Goal: Information Seeking & Learning: Compare options

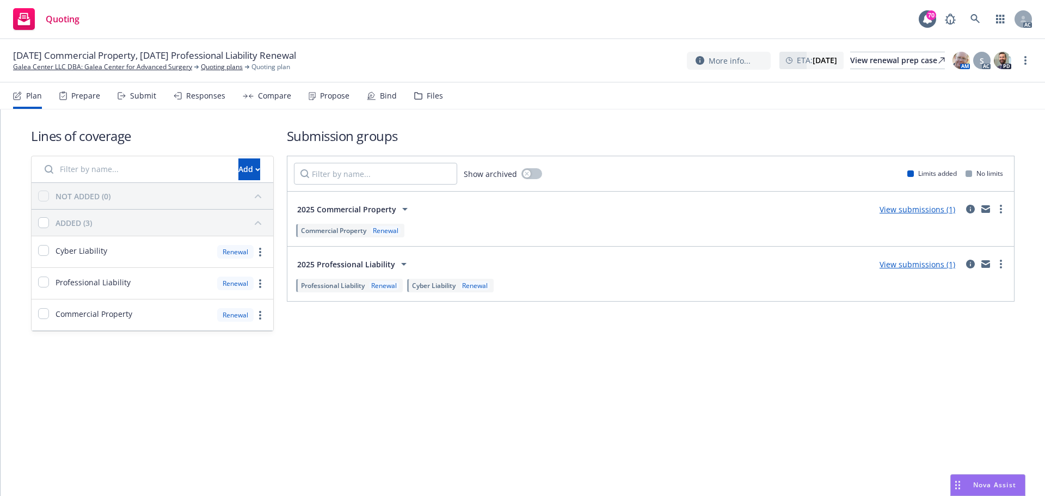
click at [140, 98] on div "Submit" at bounding box center [143, 95] width 26 height 9
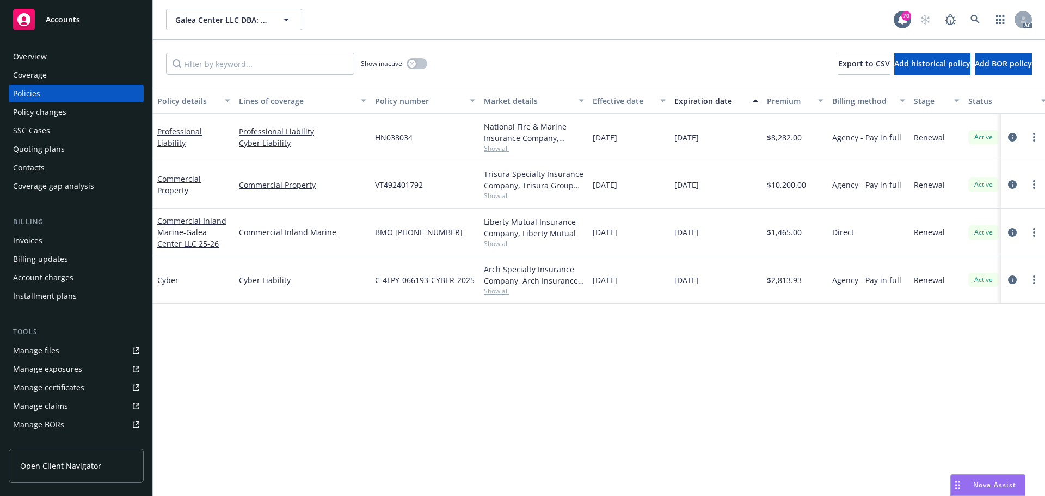
click at [76, 354] on link "Manage files" at bounding box center [76, 350] width 135 height 17
click at [51, 114] on div "Policy changes" at bounding box center [39, 111] width 53 height 17
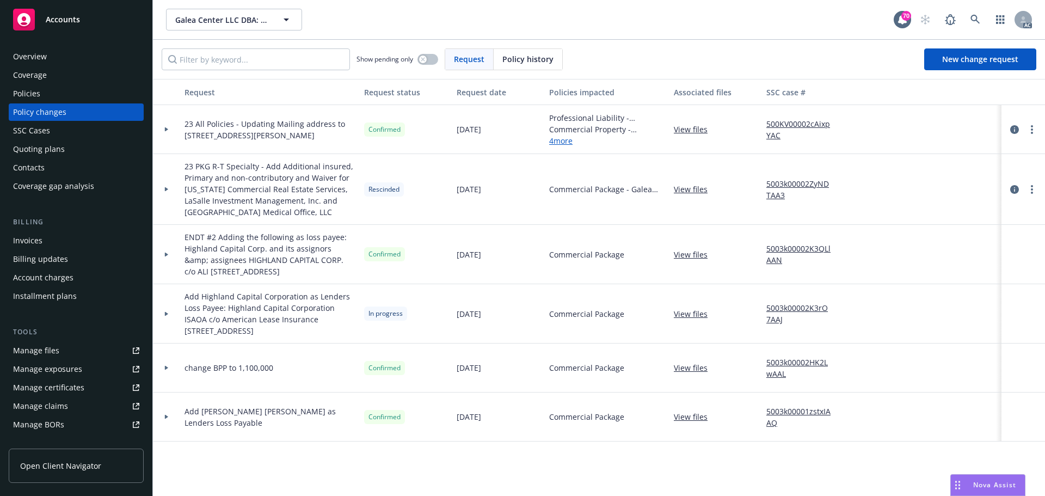
click at [570, 143] on link "4 more" at bounding box center [607, 140] width 116 height 11
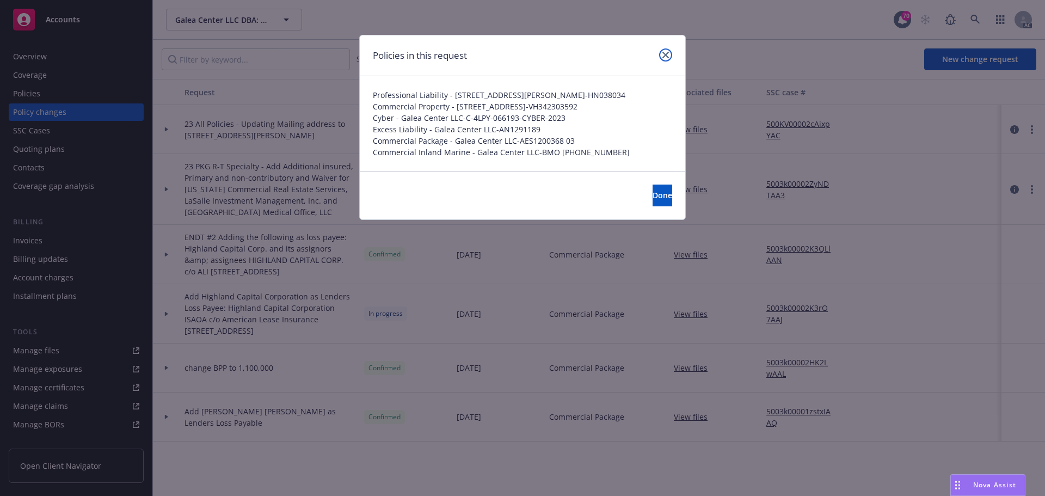
click at [666, 54] on icon "close" at bounding box center [665, 55] width 7 height 7
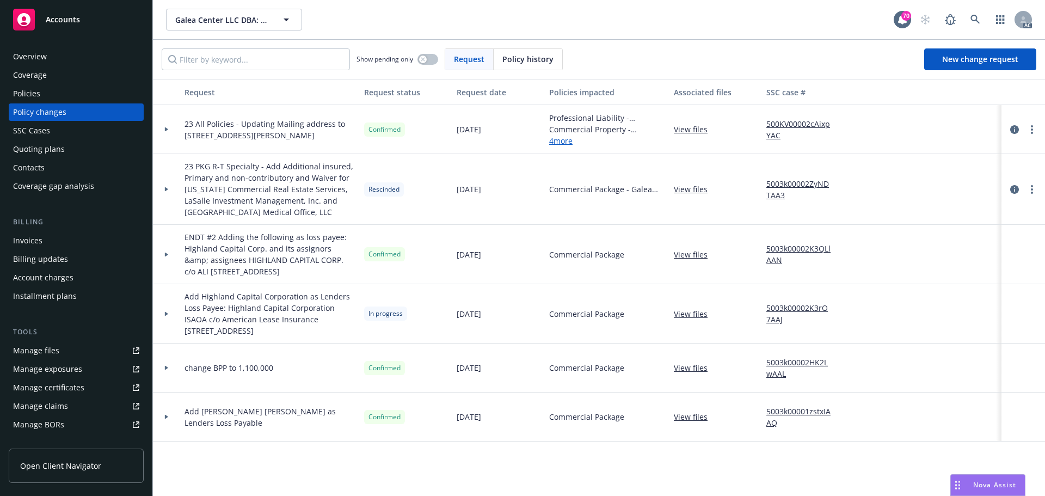
click at [60, 96] on div "Policies" at bounding box center [76, 93] width 126 height 17
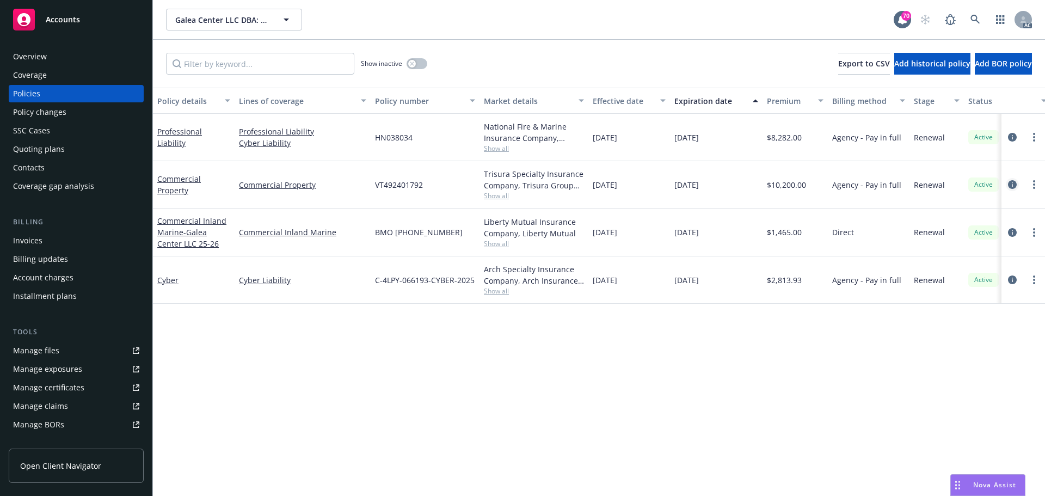
click at [1008, 186] on icon "circleInformation" at bounding box center [1012, 184] width 9 height 9
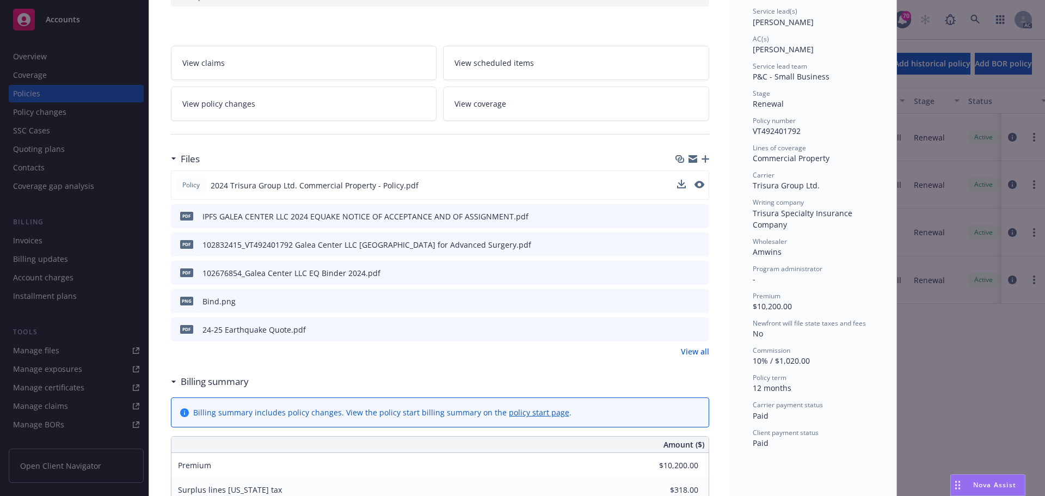
scroll to position [163, 0]
click at [695, 185] on icon "preview file" at bounding box center [698, 186] width 10 height 8
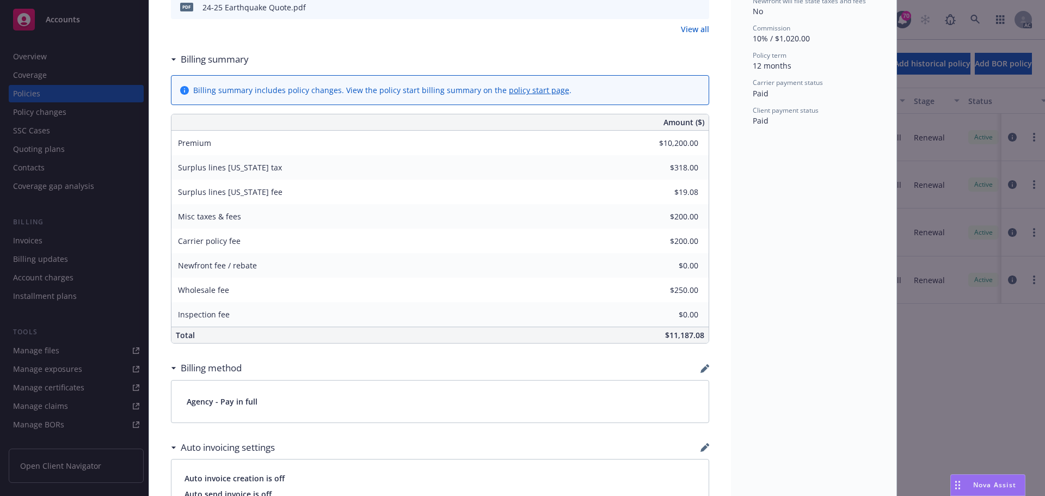
scroll to position [490, 0]
click at [995, 486] on span "Nova Assist" at bounding box center [994, 484] width 43 height 9
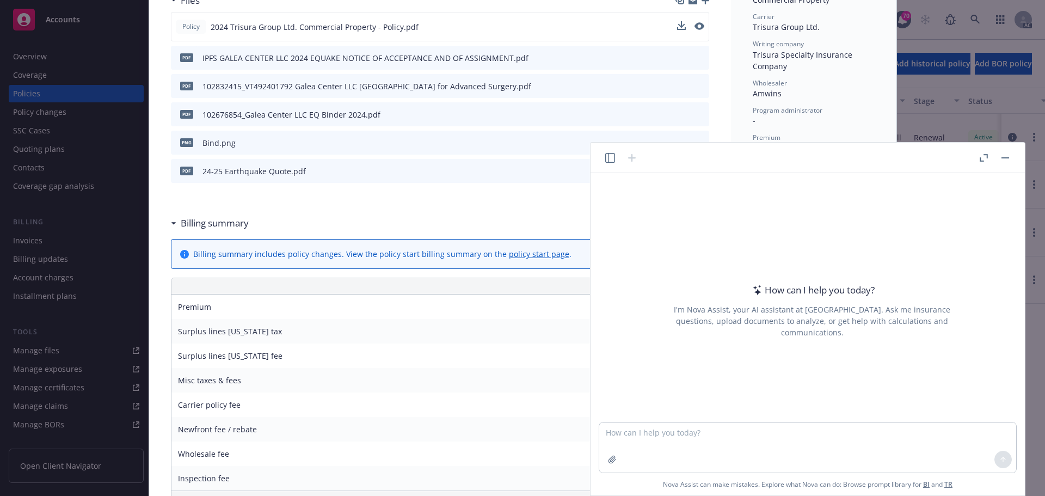
scroll to position [326, 0]
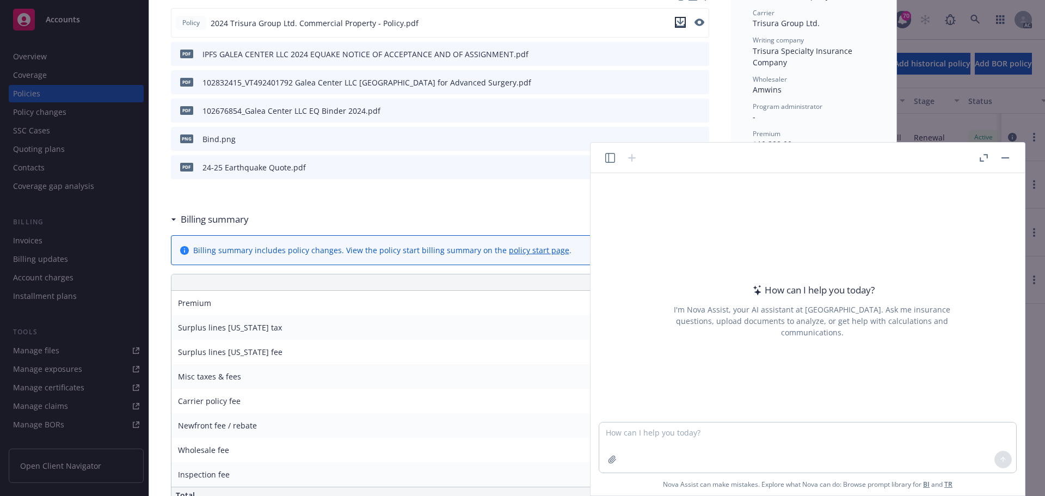
click at [676, 25] on icon "download file" at bounding box center [680, 25] width 9 height 3
click at [614, 460] on icon "button" at bounding box center [611, 458] width 7 height 7
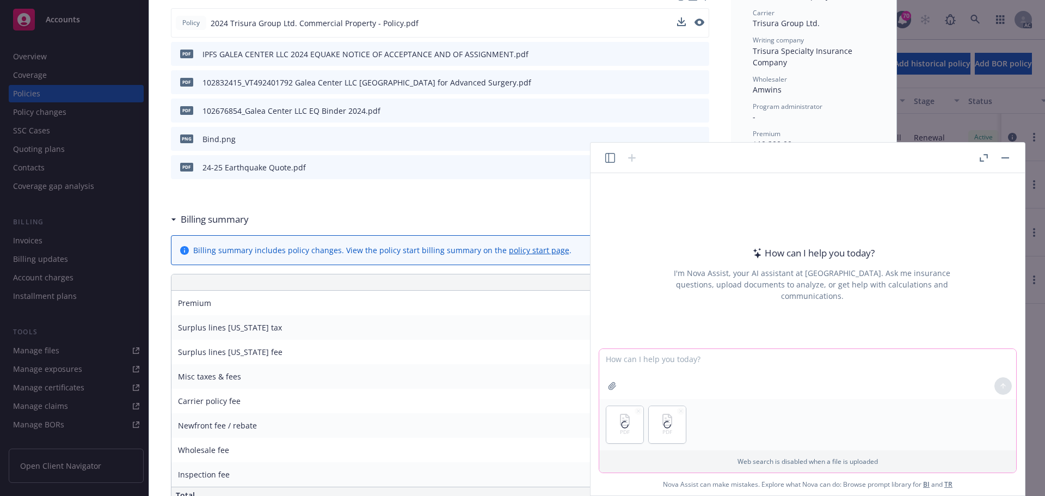
click at [690, 362] on textarea at bounding box center [807, 374] width 417 height 50
click at [829, 361] on textarea "Please check the differences between the coverage, limits," at bounding box center [807, 374] width 417 height 50
paste textarea "Deductible"
drag, startPoint x: 669, startPoint y: 360, endPoint x: 755, endPoint y: 361, distance: 86.0
click at [755, 361] on textarea "Please check the differences between the coverage, limits, Deductible" at bounding box center [807, 374] width 417 height 50
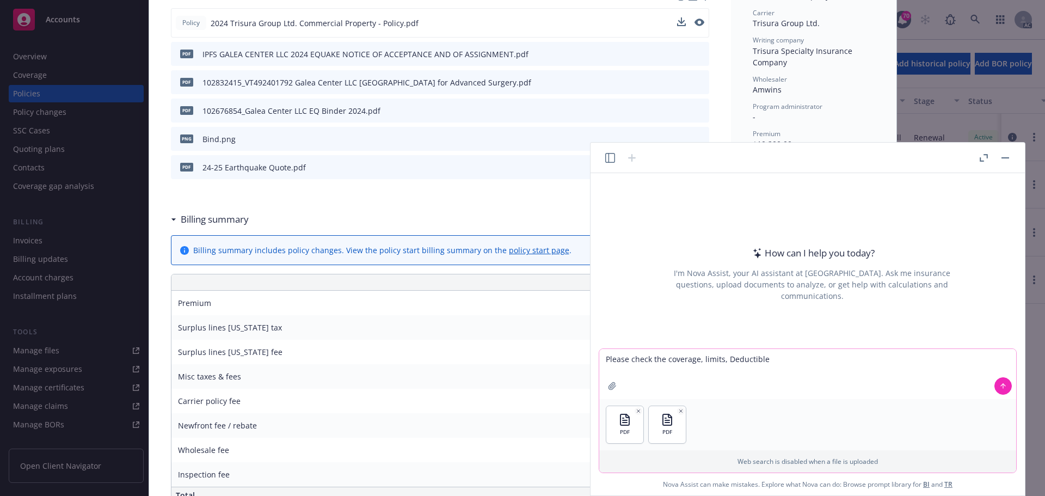
click at [784, 360] on textarea "Please check the coverage, limits, Deductible" at bounding box center [807, 374] width 417 height 50
click at [668, 359] on textarea "Please check the coverage, limits, Deductible, etc" at bounding box center [807, 374] width 417 height 50
drag, startPoint x: 975, startPoint y: 356, endPoint x: 547, endPoint y: 359, distance: 427.7
click at [547, 359] on body "Accounts Overview Coverage Policies Policy changes SSC Cases Quoting plans Cont…" at bounding box center [522, 248] width 1045 height 496
type textarea "Please check the differences between the attached 2 documents for coverage, lim…"
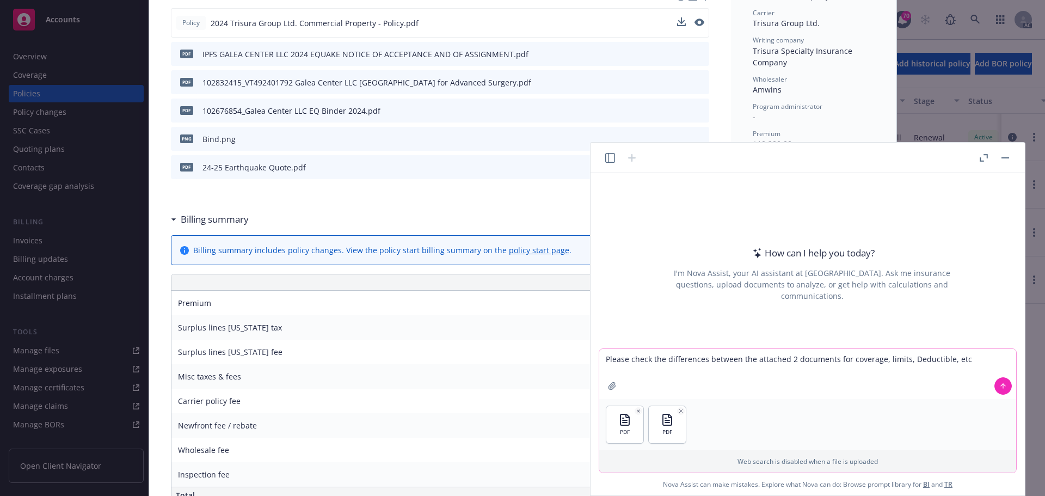
click at [834, 358] on textarea "Please check the differences between the attached 2 documents for coverage, lim…" at bounding box center [807, 374] width 417 height 50
click at [1000, 386] on icon at bounding box center [1003, 386] width 8 height 8
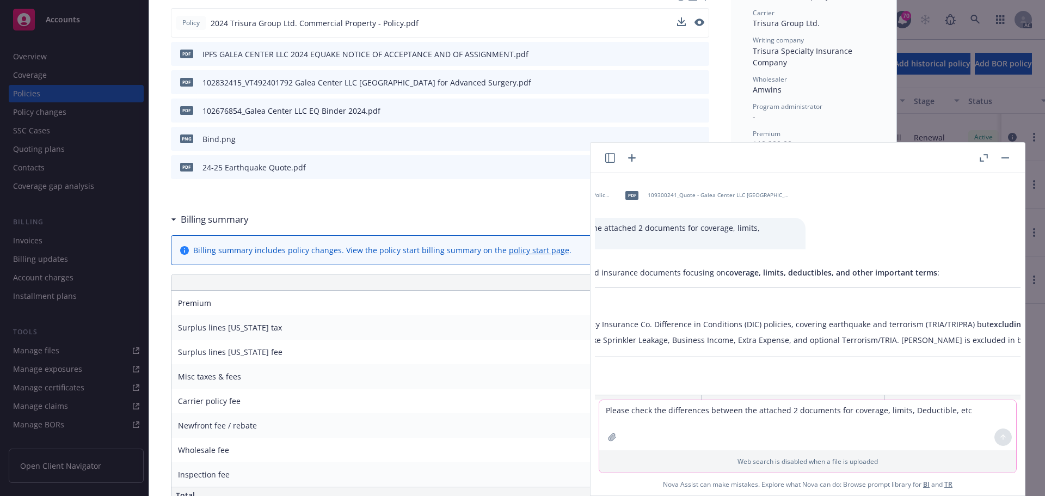
scroll to position [0, 302]
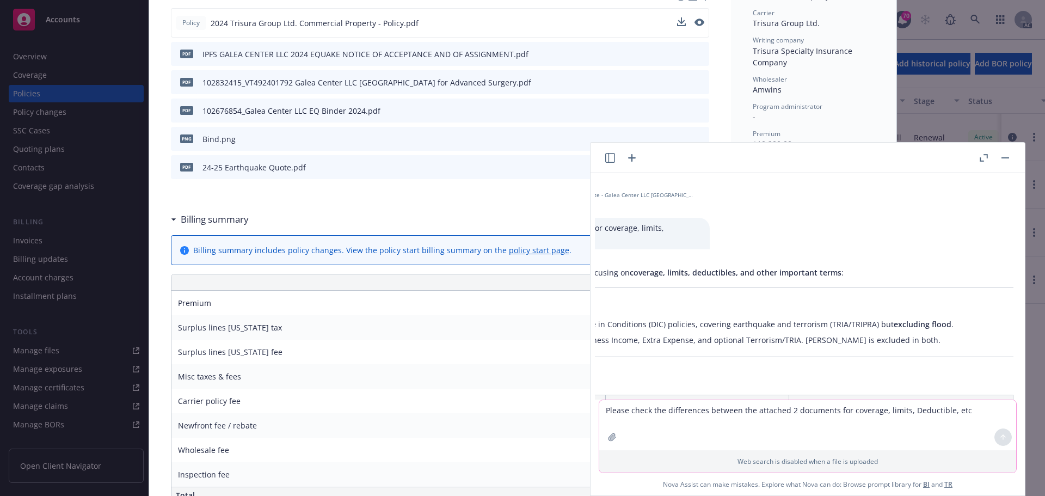
drag, startPoint x: 712, startPoint y: 325, endPoint x: 936, endPoint y: 340, distance: 224.1
click at [936, 340] on ul "Carrier & Policy Type: Both are Trisura Specialty Insurance Co. Difference in C…" at bounding box center [671, 332] width 683 height 32
copy ul "Both are Trisura Specialty Insurance Co. Difference in Conditions (DIC) policie…"
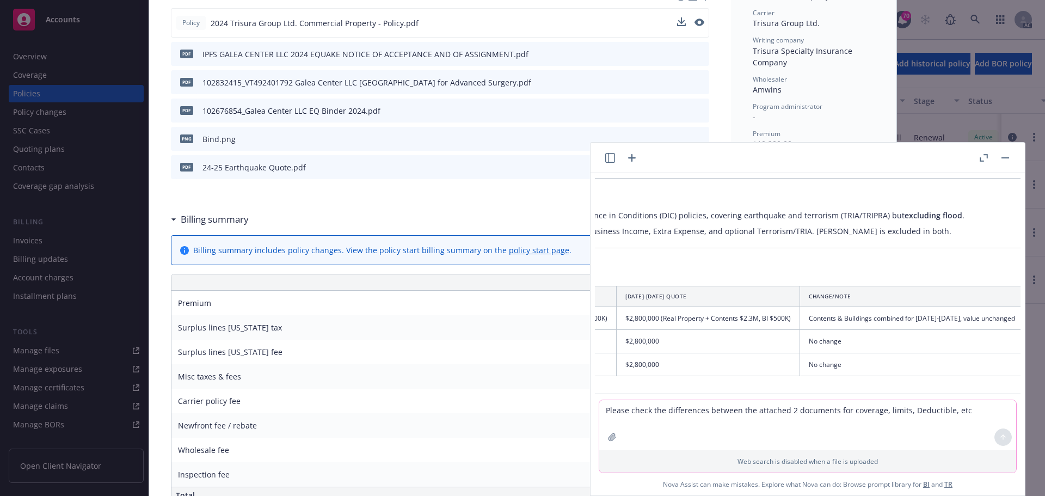
scroll to position [109, 302]
drag, startPoint x: 809, startPoint y: 320, endPoint x: 994, endPoint y: 320, distance: 185.0
click at [994, 320] on td "Contents & Buildings combined for 2025-2026, value unchanged" at bounding box center [901, 318] width 224 height 23
copy td "Contents & Buildings combined for 2025-2026, value unchanged"
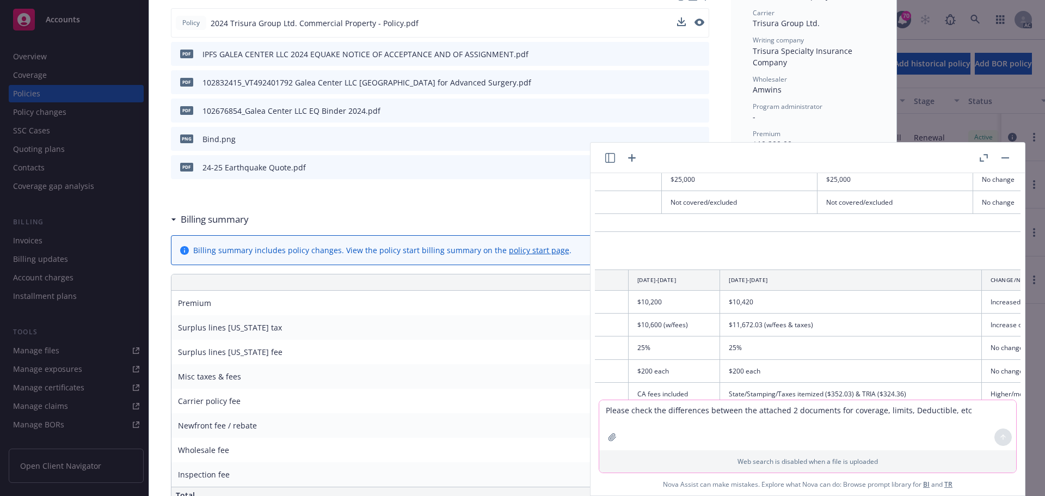
scroll to position [490, 135]
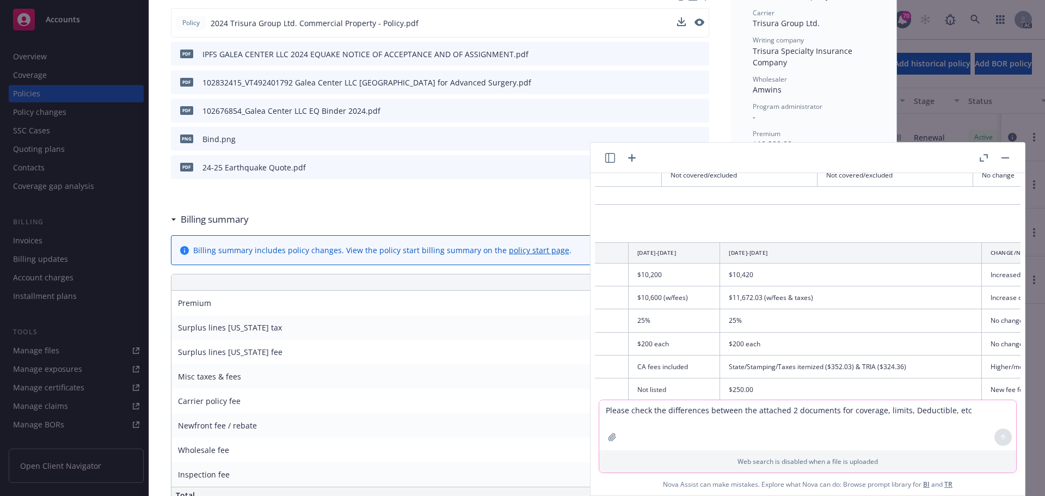
drag, startPoint x: 794, startPoint y: 399, endPoint x: 754, endPoint y: 397, distance: 39.8
click at [756, 398] on div "pdf 2024 Trisura Group Ltd. Commercial Property - Policy.pdf pdf 109300241_Quot…" at bounding box center [807, 334] width 434 height 322
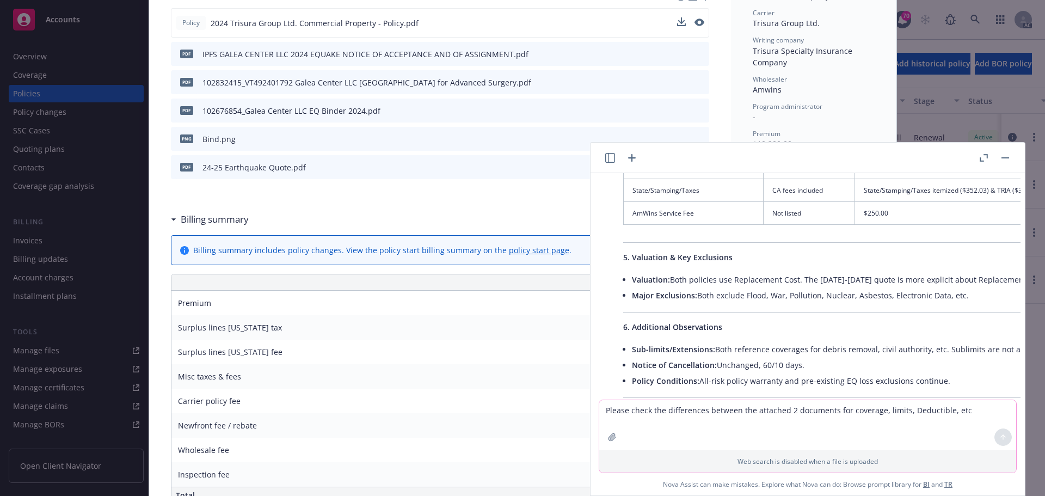
scroll to position [669, 0]
drag, startPoint x: 632, startPoint y: 277, endPoint x: 964, endPoint y: 298, distance: 333.1
click at [964, 298] on ul "Valuation: Both policies use Replacement Cost. The 2025-2026 quote is more expl…" at bounding box center [973, 285] width 683 height 32
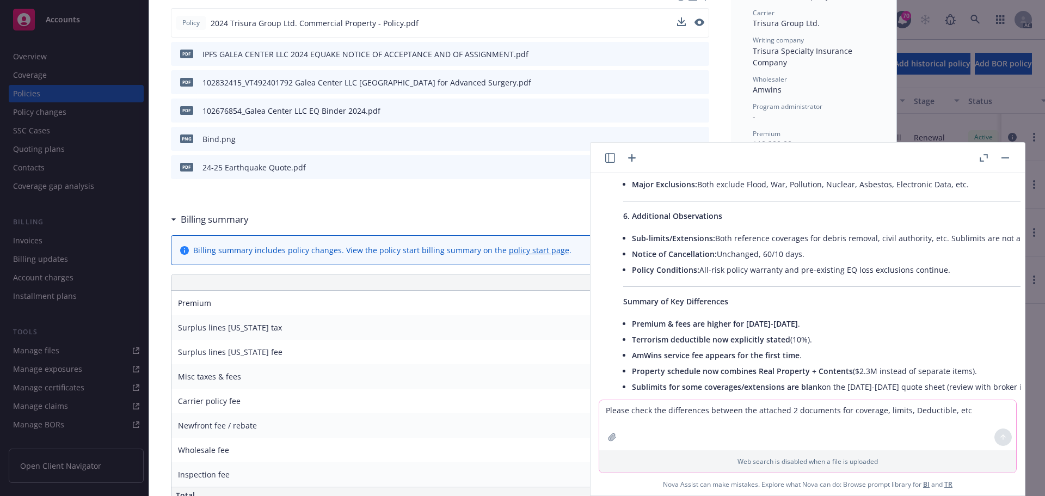
scroll to position [778, 0]
drag, startPoint x: 632, startPoint y: 235, endPoint x: 948, endPoint y: 271, distance: 318.8
click at [948, 271] on ul "Sub-limits/Extensions: Both reference coverages for debris removal, civil autho…" at bounding box center [973, 253] width 683 height 47
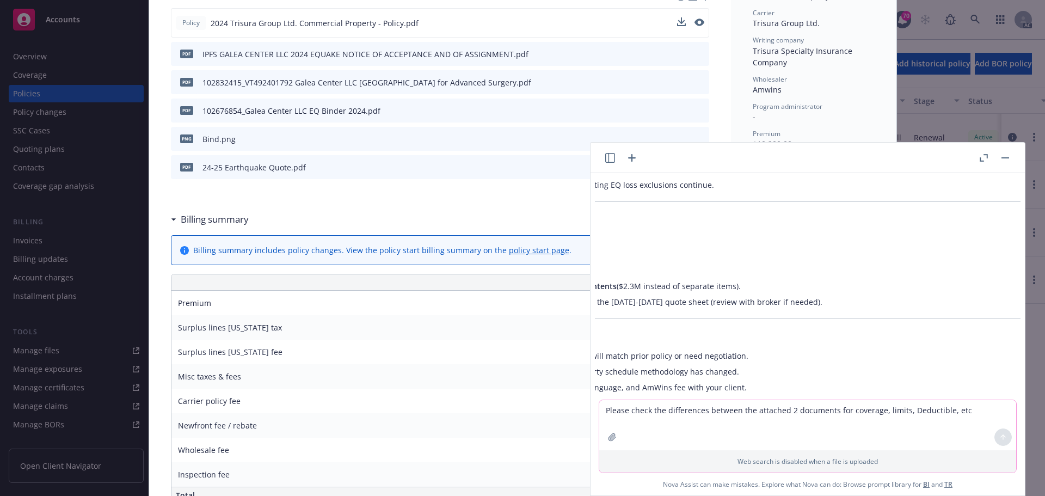
scroll to position [862, 302]
drag, startPoint x: 646, startPoint y: 303, endPoint x: 1035, endPoint y: 307, distance: 389.1
click at [1035, 307] on body "Accounts Overview Coverage Policies Policy changes SSC Cases Quoting plans Cont…" at bounding box center [522, 248] width 1045 height 496
click at [733, 309] on li "Sublimits for some coverages/extensions are blank on the 2025-2026 quote sheet …" at bounding box center [671, 302] width 683 height 16
click at [699, 302] on li "Sublimits for some coverages/extensions are blank on the 2025-2026 quote sheet …" at bounding box center [671, 302] width 683 height 16
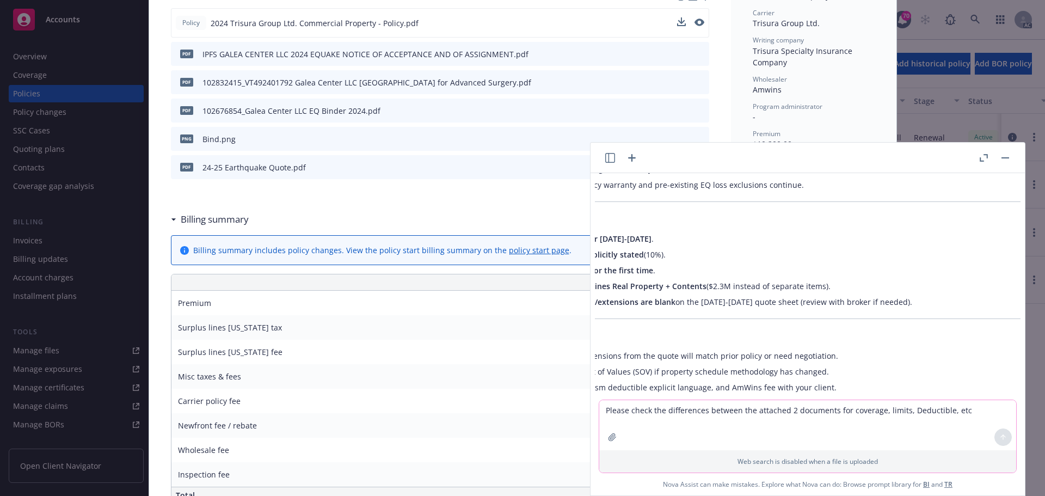
scroll to position [862, 0]
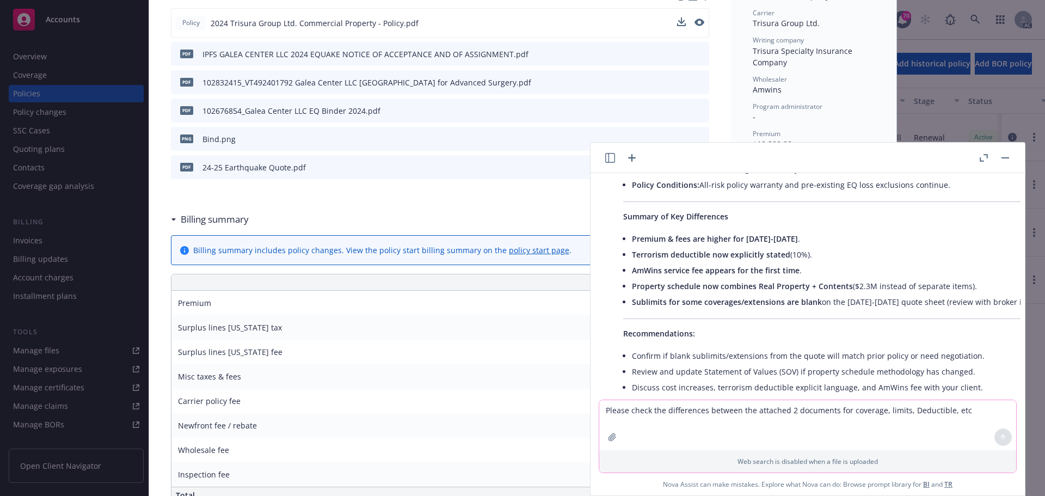
drag, startPoint x: 687, startPoint y: 302, endPoint x: 492, endPoint y: 306, distance: 194.8
click at [494, 306] on body "Accounts Overview Coverage Policies Policy changes SSC Cases Quoting plans Cont…" at bounding box center [522, 248] width 1045 height 496
click at [729, 299] on span "Sublimits for some coverages/extensions are blank" at bounding box center [727, 302] width 190 height 10
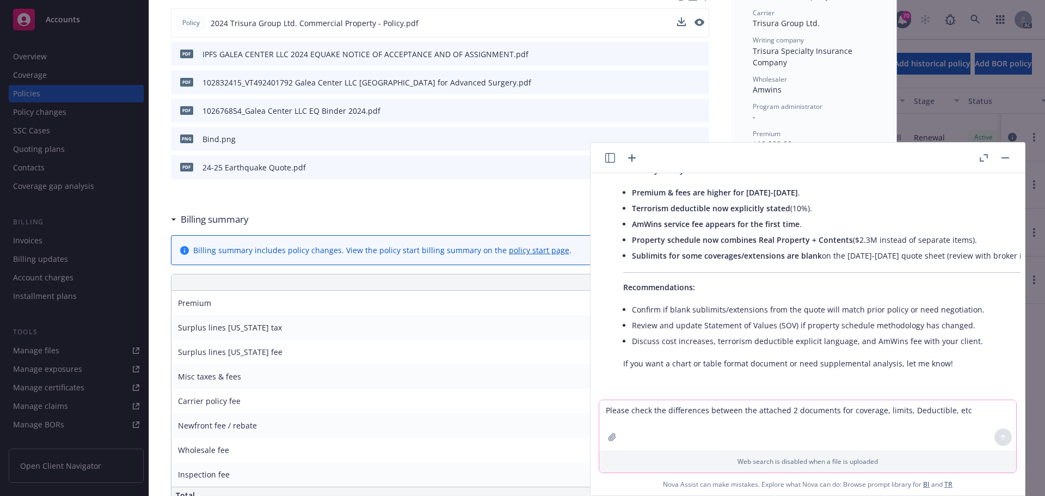
drag, startPoint x: 633, startPoint y: 300, endPoint x: 969, endPoint y: 335, distance: 337.5
click at [969, 335] on ul "Confirm if blank sublimits/extensions from the quote will match prior policy or…" at bounding box center [973, 324] width 683 height 47
copy ul "Confirm if blank sublimits/extensions from the quote will match prior policy or…"
click at [1007, 156] on button "button" at bounding box center [1004, 157] width 13 height 13
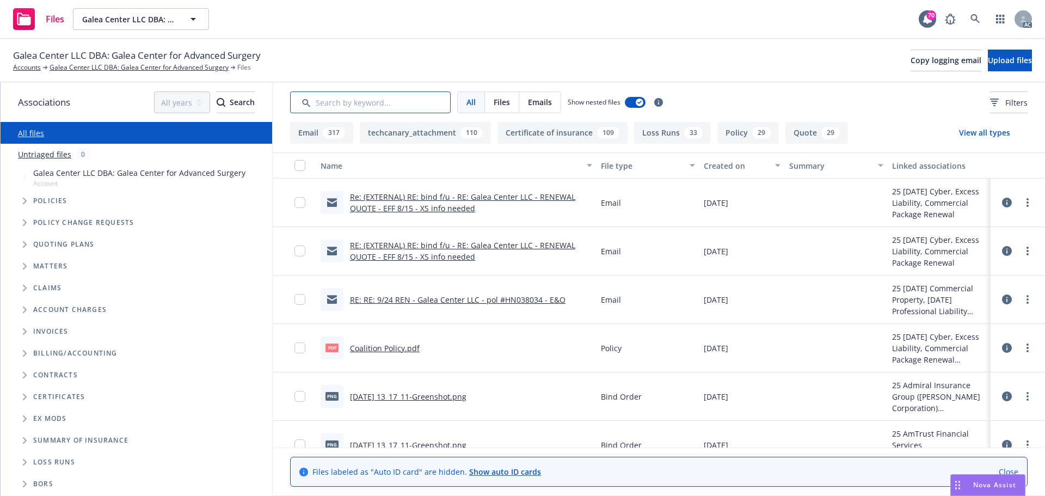
click at [381, 104] on input "Search by keyword..." at bounding box center [370, 102] width 161 height 22
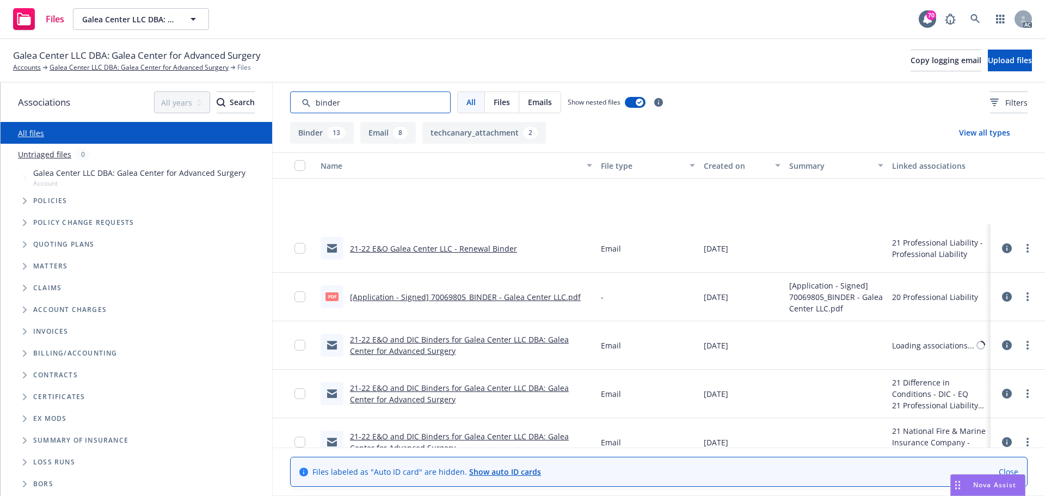
scroll to position [932, 0]
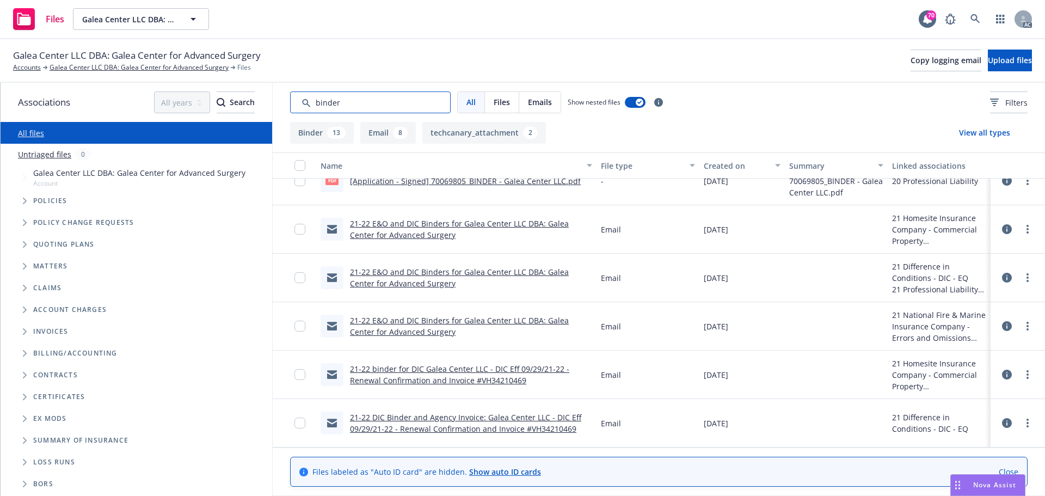
drag, startPoint x: 365, startPoint y: 100, endPoint x: 257, endPoint y: 100, distance: 108.3
click at [257, 100] on div "Associations All years 2027 2026 2025 2024 2023 2022 2021 2020 2019 2018 2017 2…" at bounding box center [523, 289] width 1044 height 413
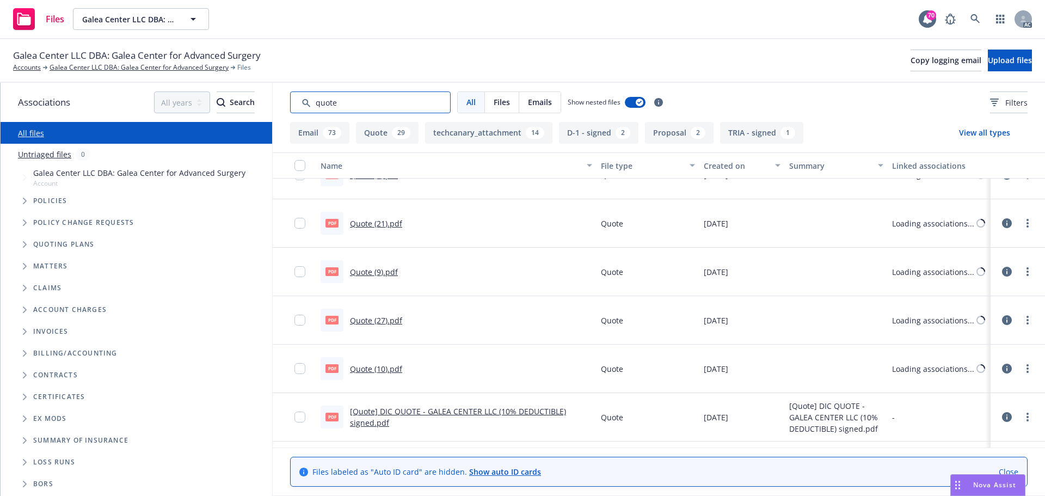
scroll to position [0, 0]
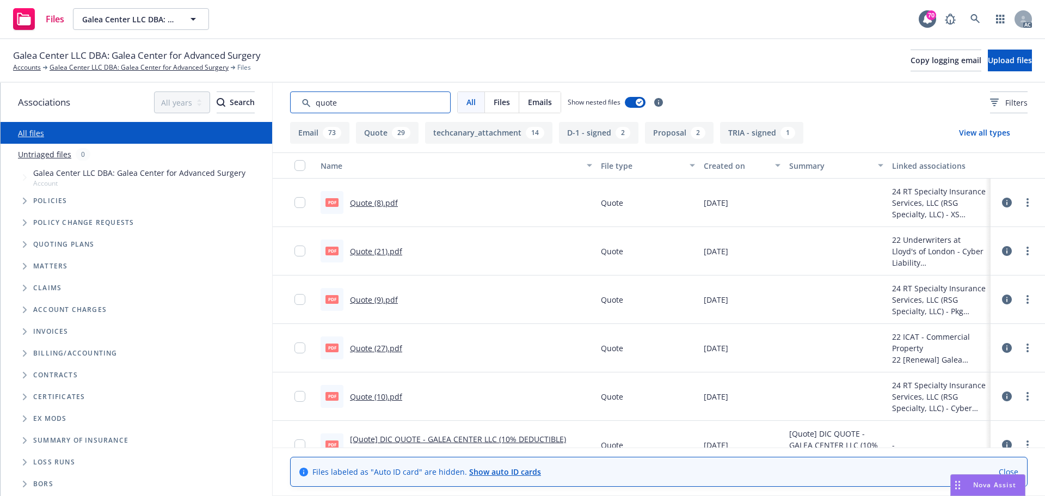
type input "quote"
click at [367, 203] on link "Quote (8).pdf" at bounding box center [374, 203] width 48 height 10
click at [375, 302] on link "Quote (9).pdf" at bounding box center [374, 299] width 48 height 10
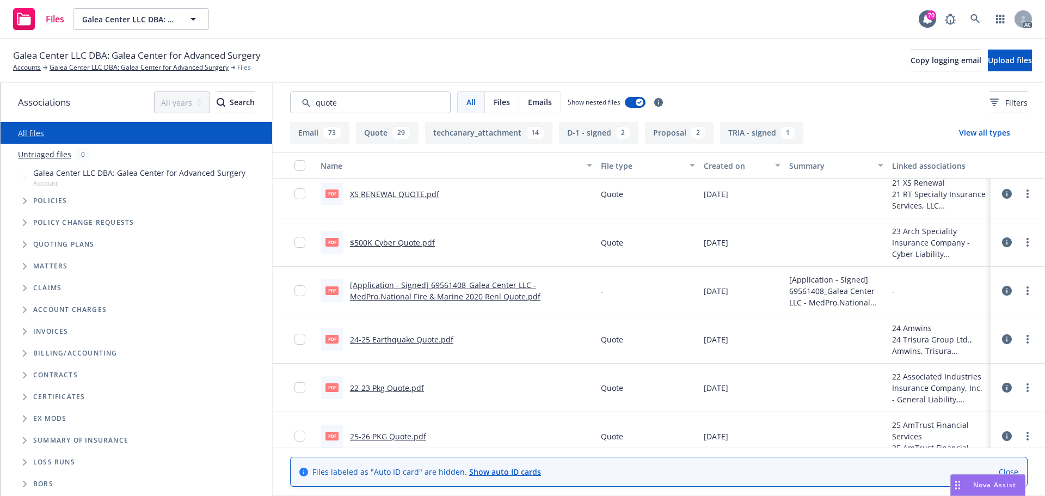
scroll to position [1088, 0]
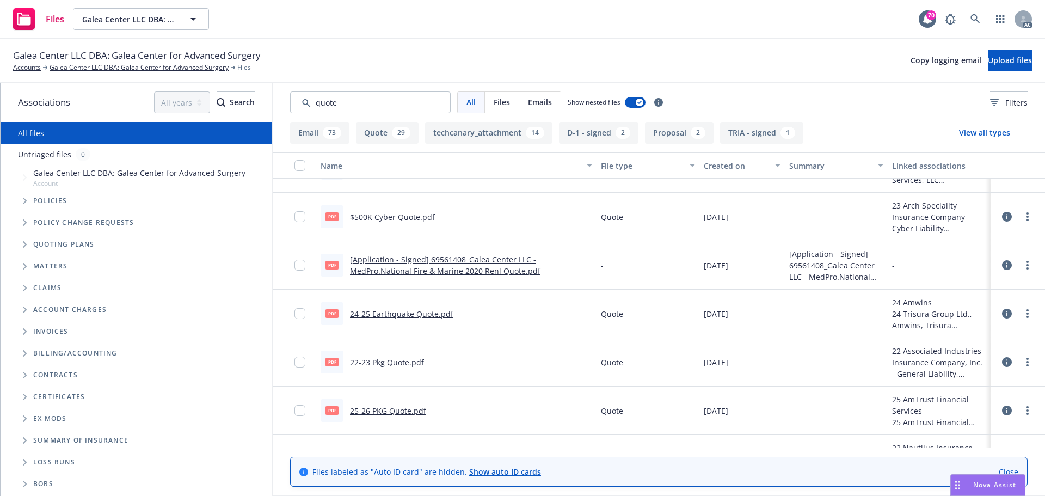
click at [439, 312] on link "24-25 Earthquake Quote.pdf" at bounding box center [401, 314] width 103 height 10
